Goal: Transaction & Acquisition: Download file/media

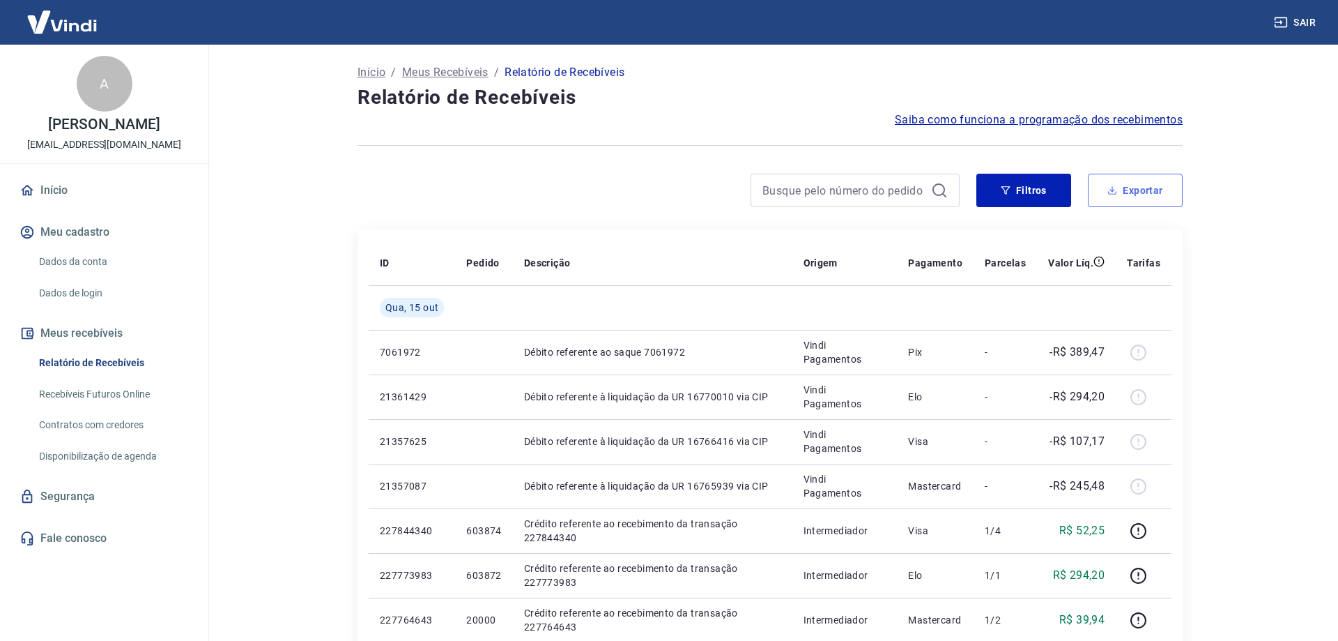
click at [1115, 187] on button "Exportar" at bounding box center [1135, 190] width 95 height 33
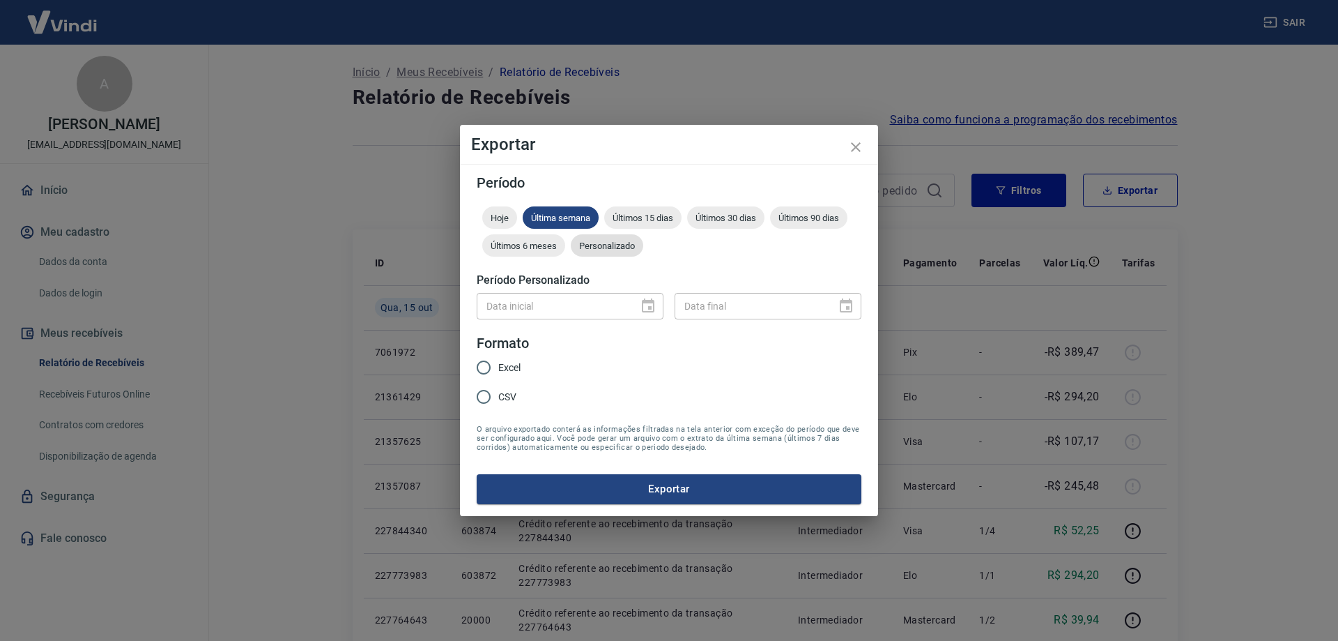
click at [634, 240] on div "Personalizado" at bounding box center [607, 245] width 72 height 22
drag, startPoint x: 479, startPoint y: 310, endPoint x: 486, endPoint y: 312, distance: 7.1
click at [480, 310] on input "DD/MM/YYYY" at bounding box center [553, 306] width 152 height 26
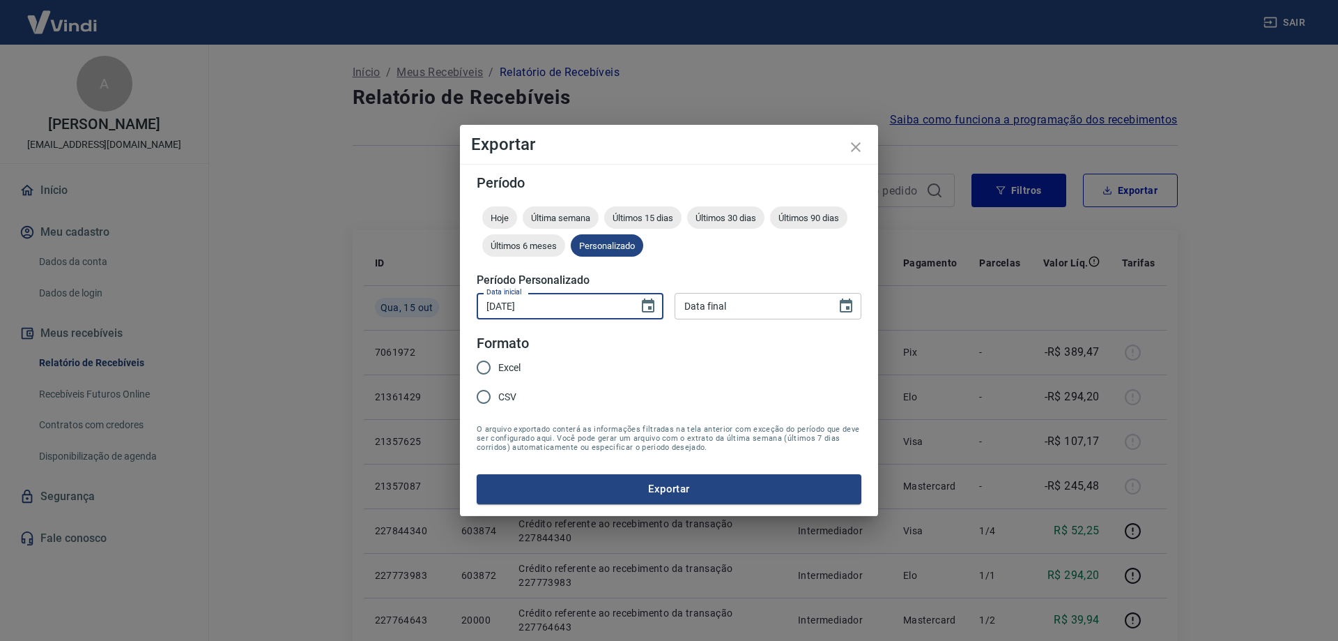
type input "03/10/2025"
type input "15/10/2025"
click at [482, 364] on input "Excel" at bounding box center [483, 367] width 29 height 29
radio input "true"
click at [620, 489] on button "Exportar" at bounding box center [669, 488] width 385 height 29
